Goal: Find contact information: Find contact information

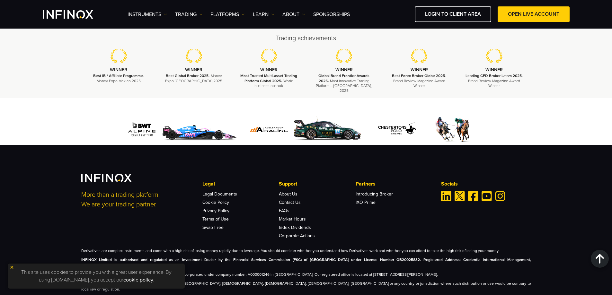
scroll to position [822, 0]
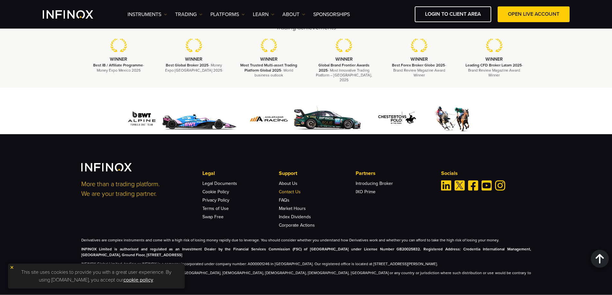
click at [297, 189] on link "Contact Us" at bounding box center [290, 191] width 22 height 5
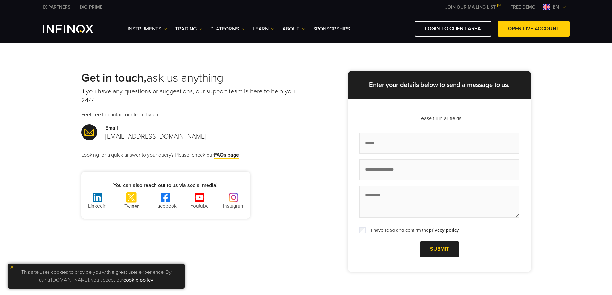
scroll to position [54, 0]
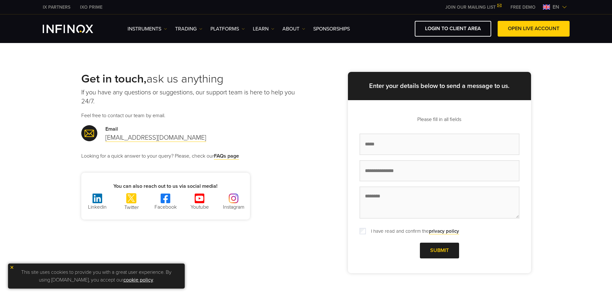
click at [261, 255] on div "Get in touch, ask us anything If you have any questions or suggestions, our sup…" at bounding box center [306, 172] width 463 height 201
drag, startPoint x: 188, startPoint y: 139, endPoint x: 106, endPoint y: 141, distance: 82.3
click at [106, 141] on div "Email support@infinox.com" at bounding box center [193, 133] width 225 height 17
